Goal: Navigation & Orientation: Go to known website

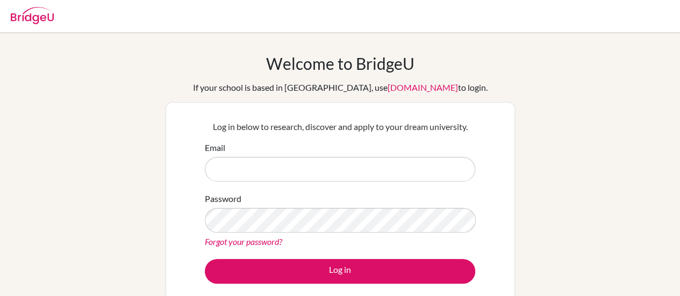
type input "[EMAIL_ADDRESS][DOMAIN_NAME]"
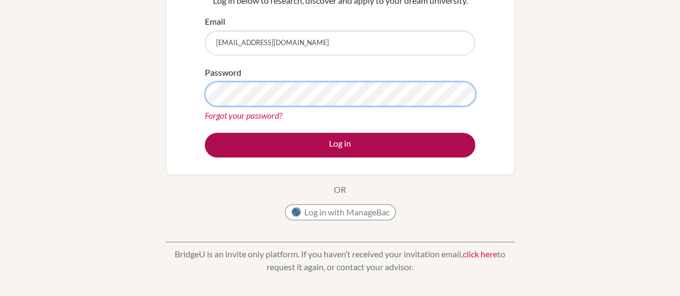
scroll to position [127, 0]
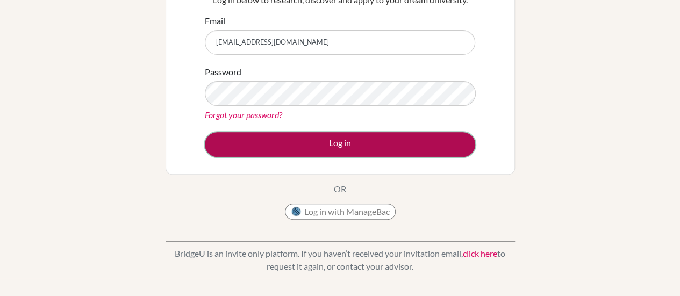
click at [341, 141] on button "Log in" at bounding box center [340, 144] width 270 height 25
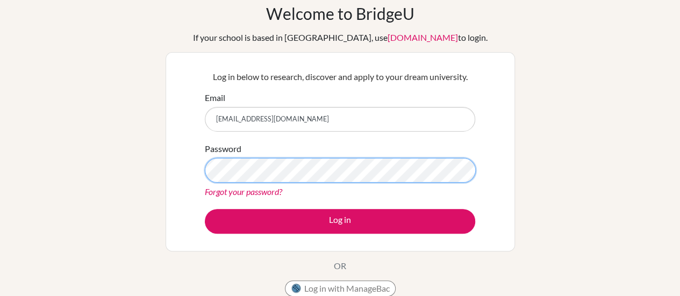
scroll to position [51, 0]
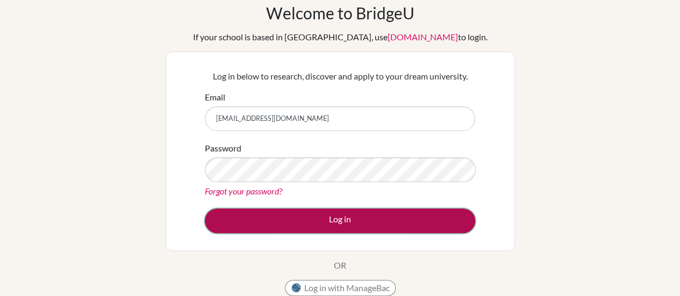
click at [313, 220] on button "Log in" at bounding box center [340, 220] width 270 height 25
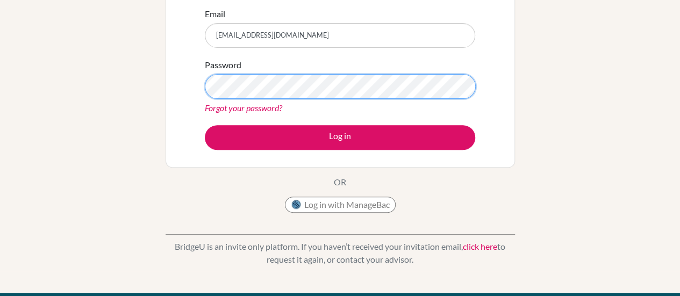
scroll to position [134, 0]
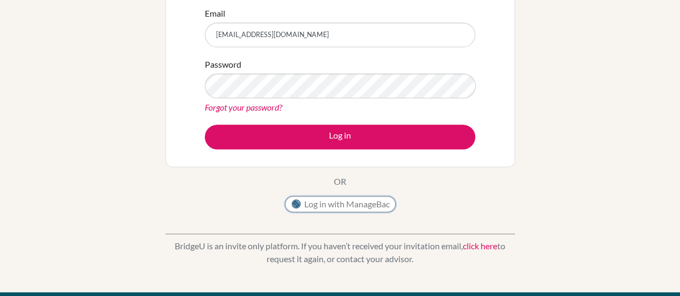
click at [326, 201] on button "Log in with ManageBac" at bounding box center [340, 204] width 111 height 16
